Goal: Task Accomplishment & Management: Complete application form

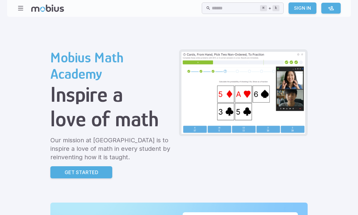
click at [65, 173] on p "Get Started" at bounding box center [82, 172] width 34 height 7
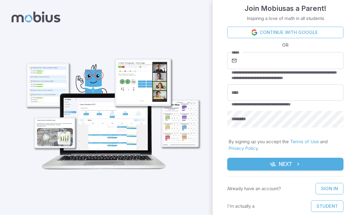
scroll to position [7, 0]
click at [330, 212] on button "Student" at bounding box center [327, 207] width 32 height 12
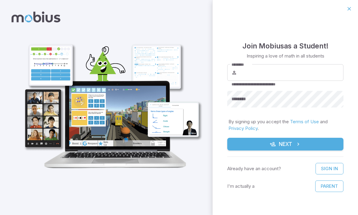
click at [301, 67] on input "********" at bounding box center [290, 72] width 105 height 17
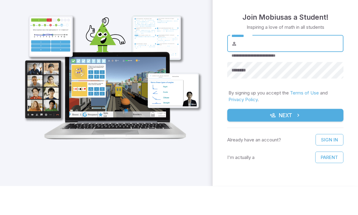
click at [185, 64] on div at bounding box center [106, 107] width 212 height 215
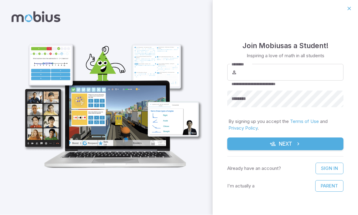
click at [347, 11] on icon "button" at bounding box center [349, 9] width 6 height 6
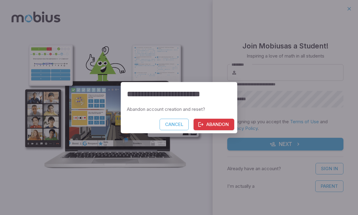
click at [224, 122] on button "Abandon" at bounding box center [213, 125] width 41 height 12
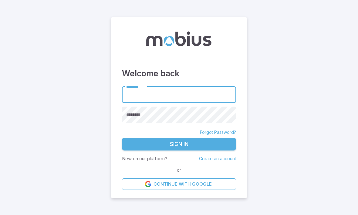
click at [224, 161] on link "Create an account" at bounding box center [217, 158] width 37 height 5
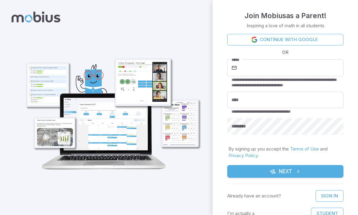
click at [299, 70] on input "*****" at bounding box center [290, 67] width 105 height 17
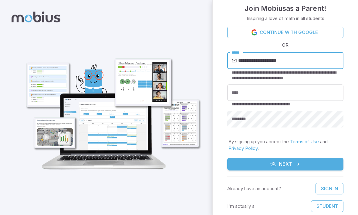
scroll to position [7, 0]
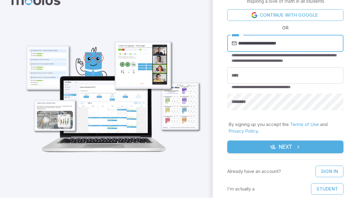
type input "**********"
click at [262, 85] on input "****" at bounding box center [285, 93] width 116 height 17
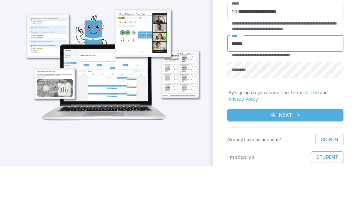
type input "******"
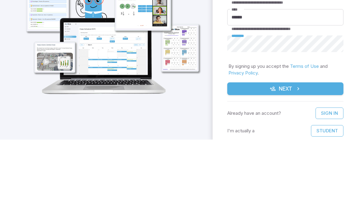
click at [318, 158] on button "Next" at bounding box center [285, 164] width 116 height 13
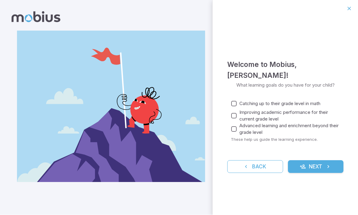
scroll to position [0, 0]
click at [332, 161] on button "Next" at bounding box center [316, 167] width 56 height 13
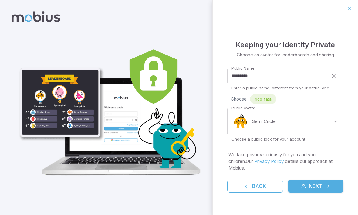
click at [291, 73] on input "*********" at bounding box center [277, 76] width 101 height 17
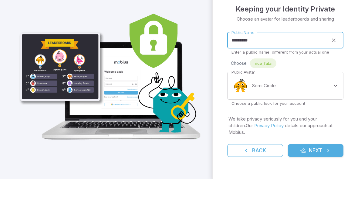
click at [283, 68] on input "*********" at bounding box center [277, 76] width 101 height 17
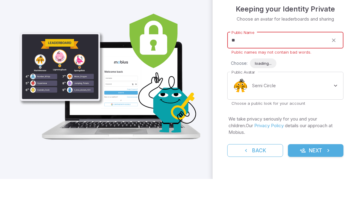
type input "*"
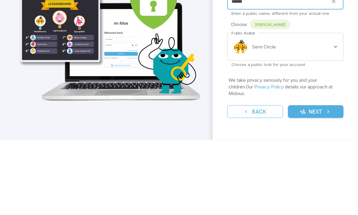
type input "******"
click at [309, 42] on body "**********" at bounding box center [179, 107] width 358 height 215
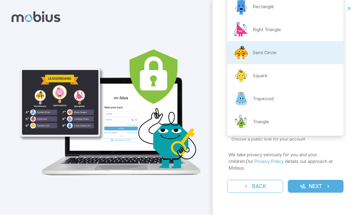
scroll to position [95, 0]
click at [325, 46] on li "Semi Circle" at bounding box center [285, 53] width 116 height 23
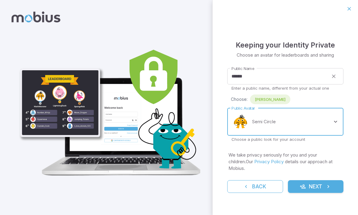
click at [315, 127] on body "**********" at bounding box center [179, 107] width 358 height 215
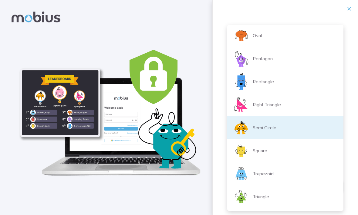
click at [306, 101] on li "Right Triangle" at bounding box center [285, 104] width 116 height 23
type input "**********"
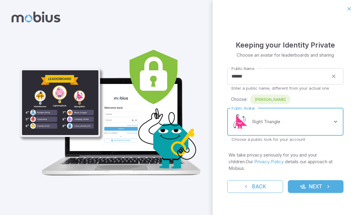
click at [324, 185] on button "Next" at bounding box center [316, 186] width 56 height 13
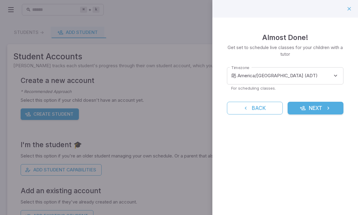
click at [310, 74] on body "**********" at bounding box center [179, 117] width 358 height 235
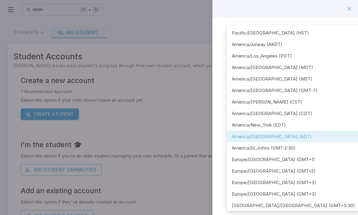
click at [306, 7] on div at bounding box center [179, 107] width 358 height 215
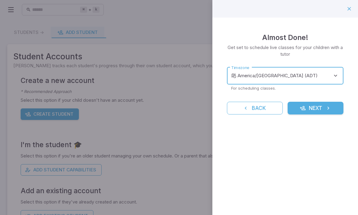
click at [318, 10] on div at bounding box center [284, 9] width 145 height 18
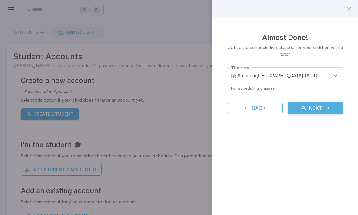
click at [321, 72] on body "**********" at bounding box center [179, 117] width 358 height 235
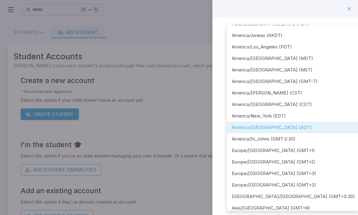
scroll to position [9, 0]
click at [298, 131] on li "America/Halifax (ADT)" at bounding box center [293, 128] width 133 height 12
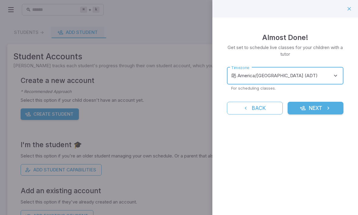
click at [327, 105] on icon "submit" at bounding box center [328, 108] width 6 height 6
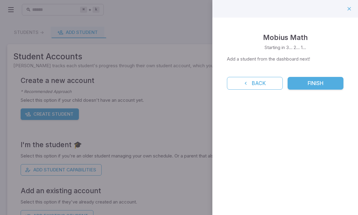
click at [322, 77] on button "Finish" at bounding box center [315, 83] width 56 height 13
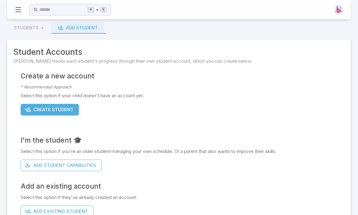
scroll to position [19, 0]
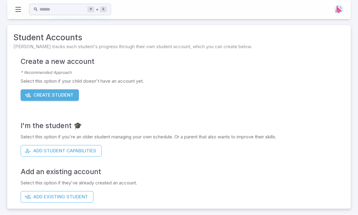
click at [81, 152] on button "Add Student Capabilities" at bounding box center [61, 151] width 81 height 12
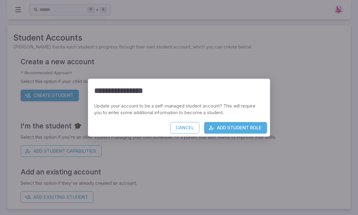
click at [226, 128] on button "Add Student Role" at bounding box center [235, 128] width 63 height 12
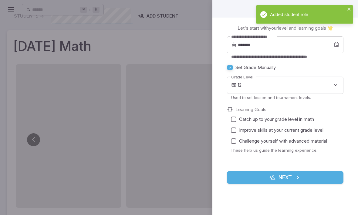
scroll to position [0, 0]
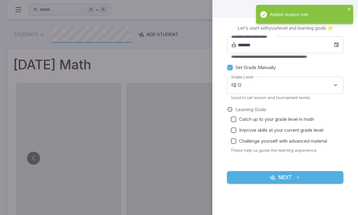
click at [295, 41] on input "*******" at bounding box center [286, 44] width 96 height 17
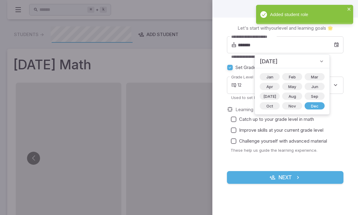
click at [285, 74] on span "Feb" at bounding box center [292, 77] width 14 height 6
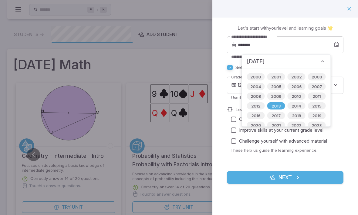
click at [256, 105] on span "2012" at bounding box center [255, 106] width 16 height 6
type input "*******"
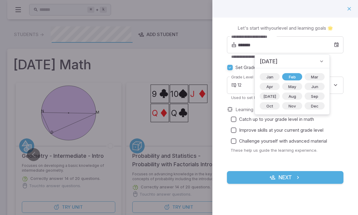
click at [337, 66] on label "Set Grade Manually" at bounding box center [281, 67] width 114 height 11
type input "*"
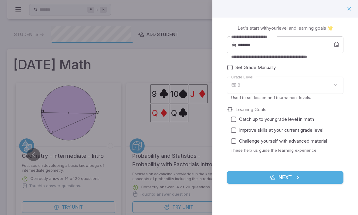
click at [326, 82] on div "8" at bounding box center [290, 85] width 106 height 17
click at [332, 81] on div "8" at bounding box center [290, 85] width 106 height 17
click at [285, 82] on body "Home Curriculum Account Tutoring Schedule Class Live Class ⌘ + k ​ Students -> …" at bounding box center [179, 175] width 358 height 351
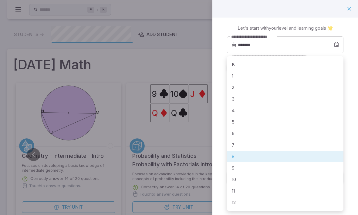
click at [264, 156] on li "8" at bounding box center [285, 157] width 116 height 12
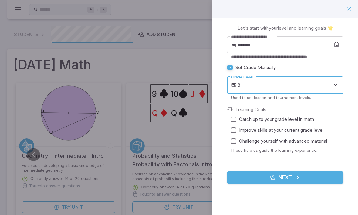
click at [310, 117] on span "Catch up to your grade level in math" at bounding box center [276, 119] width 75 height 7
click at [328, 128] on label "Improve skills at your current grade level" at bounding box center [283, 130] width 110 height 11
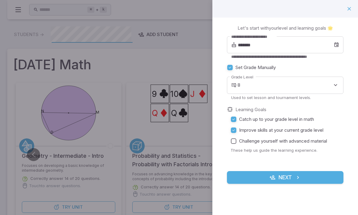
click at [327, 137] on label "Challenge yourself with advanced material" at bounding box center [283, 141] width 110 height 11
click at [329, 136] on label "Challenge yourself with advanced material" at bounding box center [283, 141] width 110 height 11
click at [323, 180] on button "Next" at bounding box center [285, 177] width 116 height 13
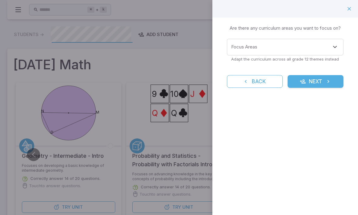
click at [276, 36] on div "Learning Focus 🔎 Are there any curriculum areas you want to focus on? Focus Are…" at bounding box center [284, 60] width 145 height 85
click at [280, 46] on input "Focus Areas" at bounding box center [280, 47] width 102 height 11
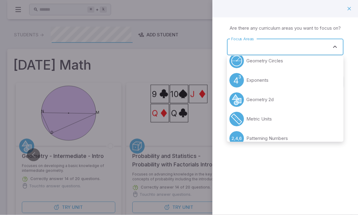
scroll to position [23, 0]
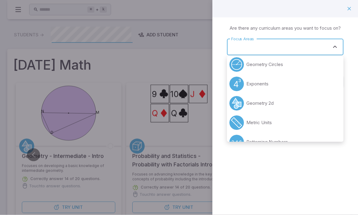
click at [337, 46] on icon "Close" at bounding box center [334, 46] width 7 height 7
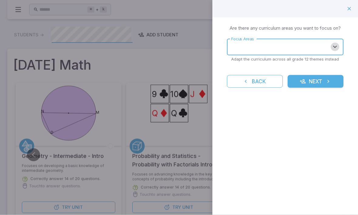
click at [336, 44] on icon "Open" at bounding box center [334, 46] width 7 height 7
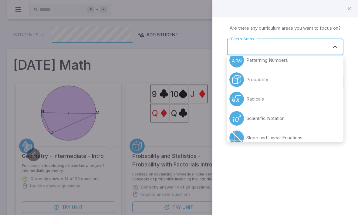
scroll to position [114, 0]
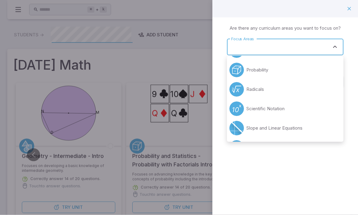
click at [221, 65] on div "Learning Focus 🔎 Are there any curriculum areas you want to focus on? Focus Are…" at bounding box center [284, 60] width 145 height 85
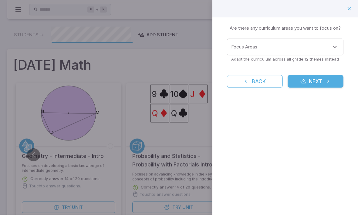
scroll to position [0, 0]
click at [318, 46] on input "Focus Areas" at bounding box center [280, 47] width 102 height 11
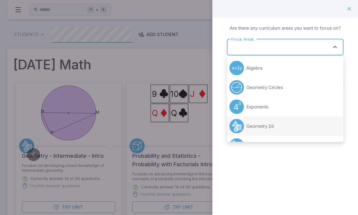
scroll to position [0, 0]
click at [222, 70] on div "Learning Focus 🔎 Are there any curriculum areas you want to focus on? Focus Are…" at bounding box center [284, 60] width 145 height 85
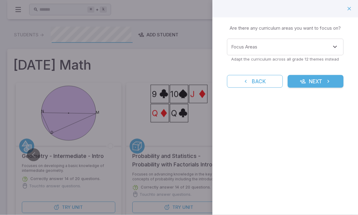
scroll to position [0, 0]
click at [333, 44] on icon "Open" at bounding box center [334, 46] width 7 height 7
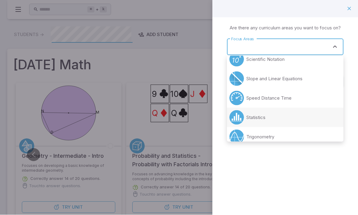
scroll to position [163, 0]
click at [289, 47] on input "Focus Areas" at bounding box center [280, 47] width 102 height 11
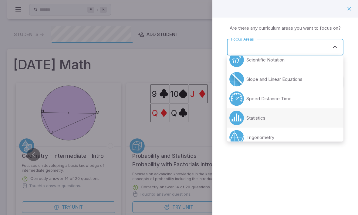
scroll to position [0, 0]
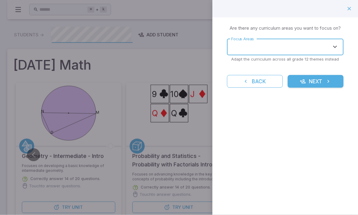
type input "*"
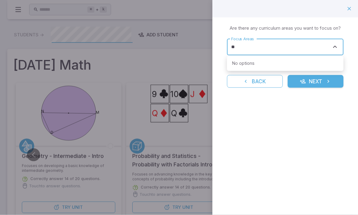
type input "*"
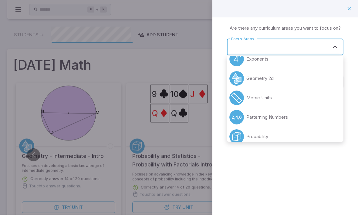
scroll to position [57, 0]
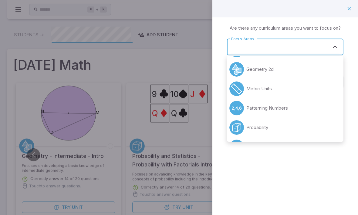
click at [213, 66] on div "Learning Focus 🔎 Are there any curriculum areas you want to focus on? Focus Are…" at bounding box center [284, 60] width 145 height 85
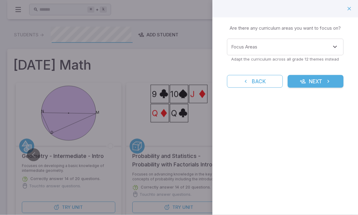
scroll to position [0, 0]
click at [217, 73] on div "Learning Focus 🔎 Are there any curriculum areas you want to focus on? Focus Are…" at bounding box center [284, 60] width 145 height 85
click at [299, 92] on div "Learning Focus 🔎 Are there any curriculum areas you want to focus on? Focus Are…" at bounding box center [284, 60] width 145 height 85
click at [326, 76] on button "Next" at bounding box center [315, 81] width 56 height 13
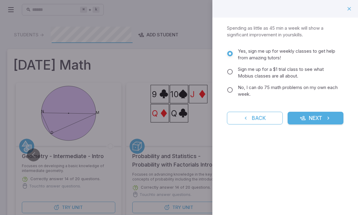
click at [327, 118] on icon "submit" at bounding box center [328, 118] width 6 height 6
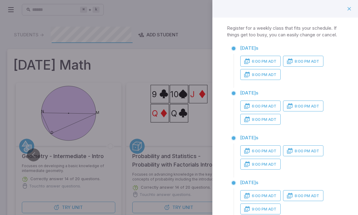
scroll to position [0, 0]
click at [266, 62] on button "6:00 PM ADT" at bounding box center [260, 61] width 40 height 11
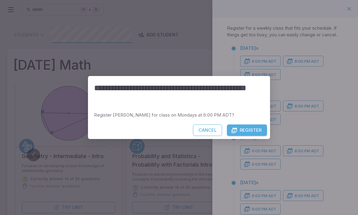
scroll to position [0, 0]
click at [209, 129] on button "Cancel" at bounding box center [207, 131] width 29 height 12
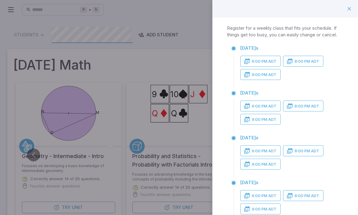
click at [344, 7] on button "button" at bounding box center [349, 9] width 10 height 10
click at [342, 6] on img at bounding box center [345, 9] width 9 height 9
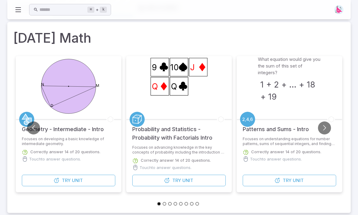
scroll to position [27, 0]
click at [291, 179] on button "Try Unit" at bounding box center [288, 181] width 93 height 12
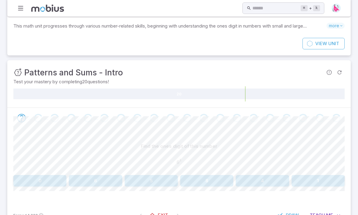
scroll to position [28, 0]
click at [328, 42] on span "Unit" at bounding box center [333, 44] width 11 height 7
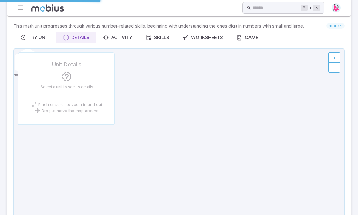
scroll to position [0, 0]
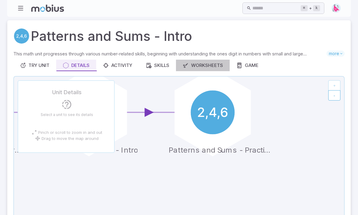
click at [202, 62] on div "Worksheets" at bounding box center [202, 65] width 40 height 7
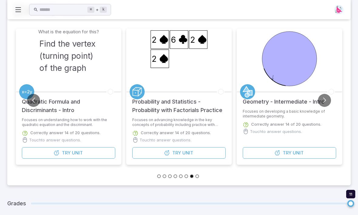
scroll to position [32, 0]
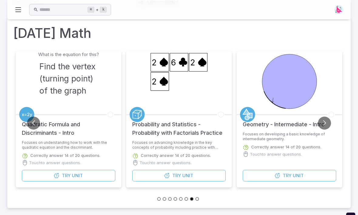
click at [90, 119] on h5 "Quadratic Formula and Discriminants - Intro" at bounding box center [68, 125] width 93 height 23
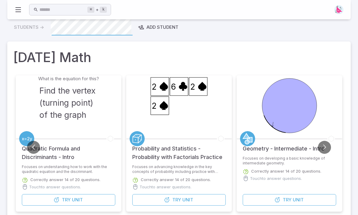
scroll to position [0, 0]
